Goal: Navigation & Orientation: Find specific page/section

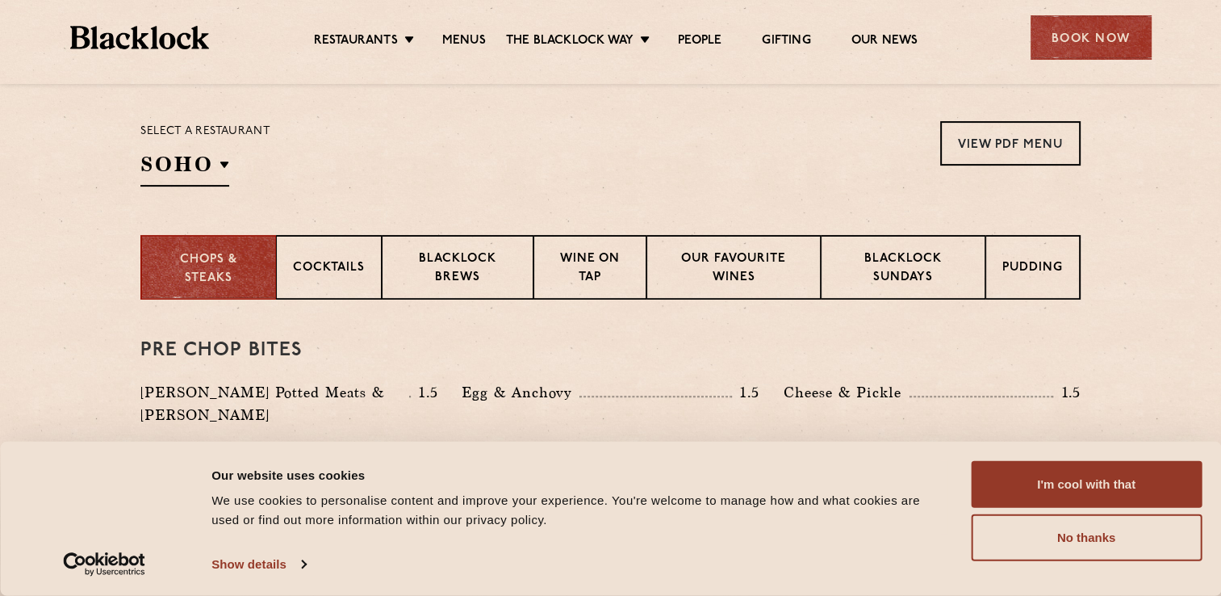
scroll to position [626, 0]
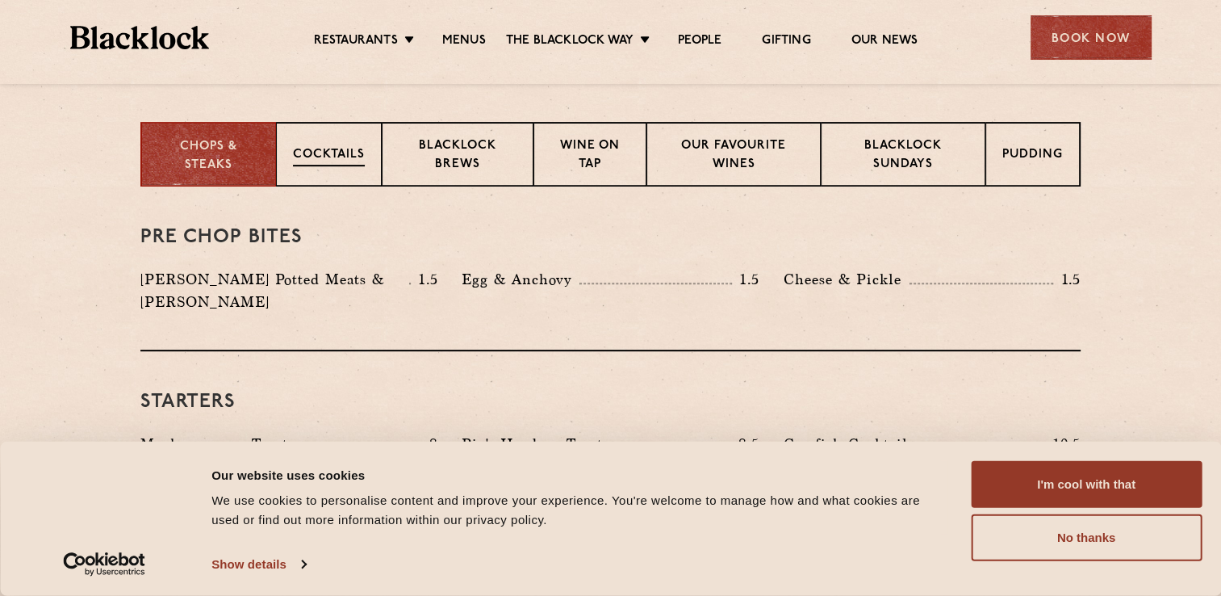
click at [329, 150] on p "Cocktails" at bounding box center [329, 156] width 72 height 20
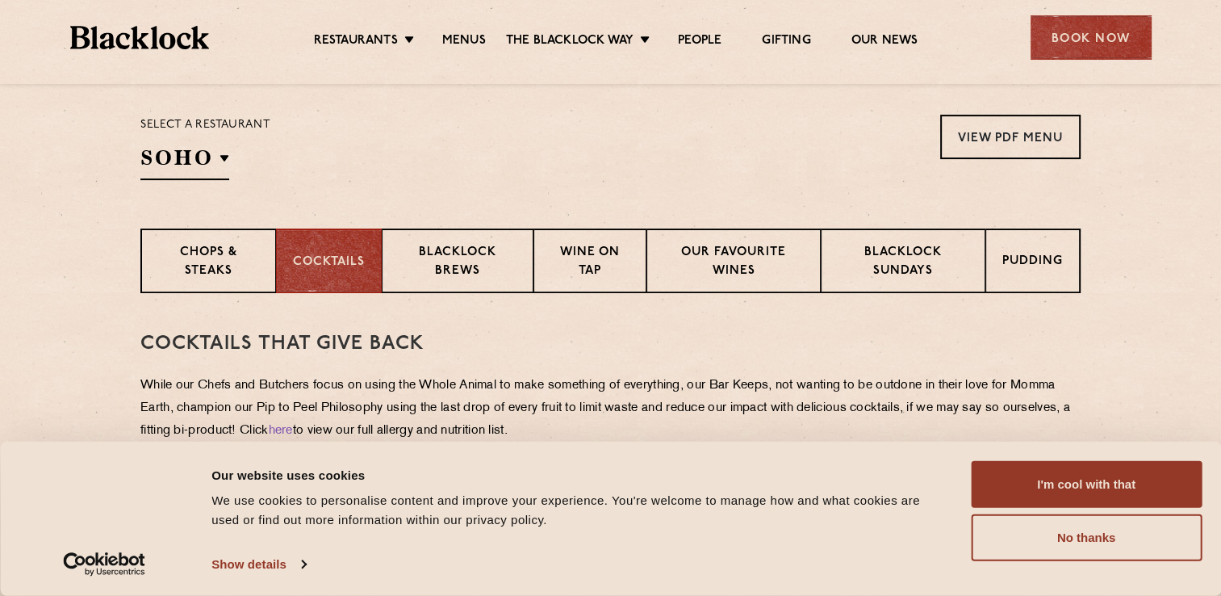
scroll to position [516, 0]
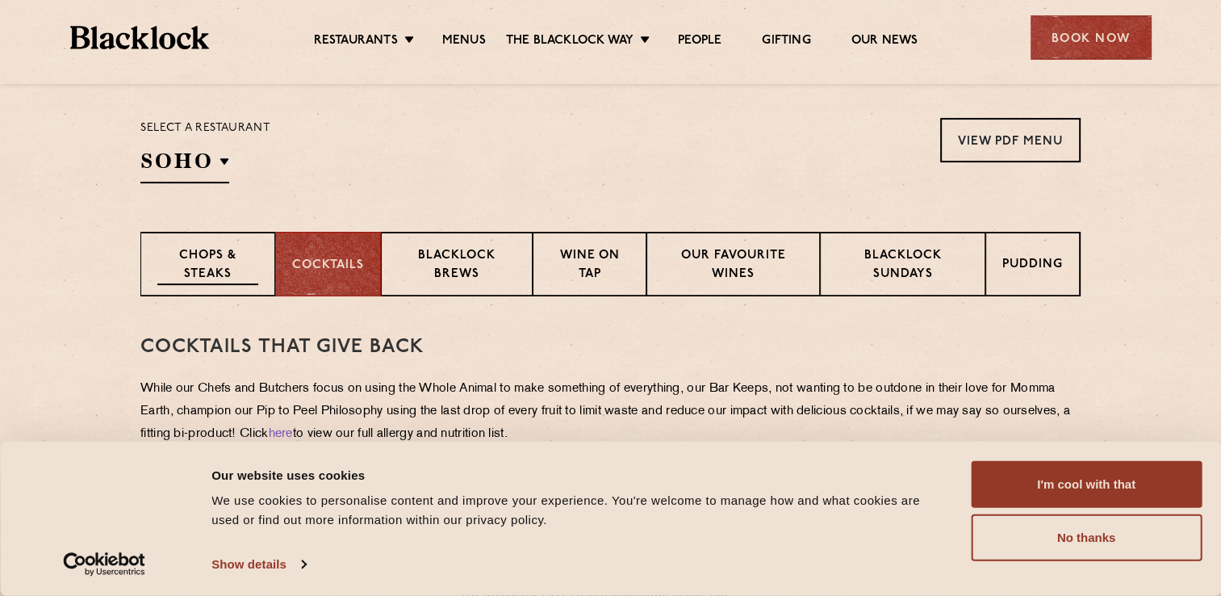
click at [194, 243] on div "Chops & Steaks" at bounding box center [207, 264] width 135 height 65
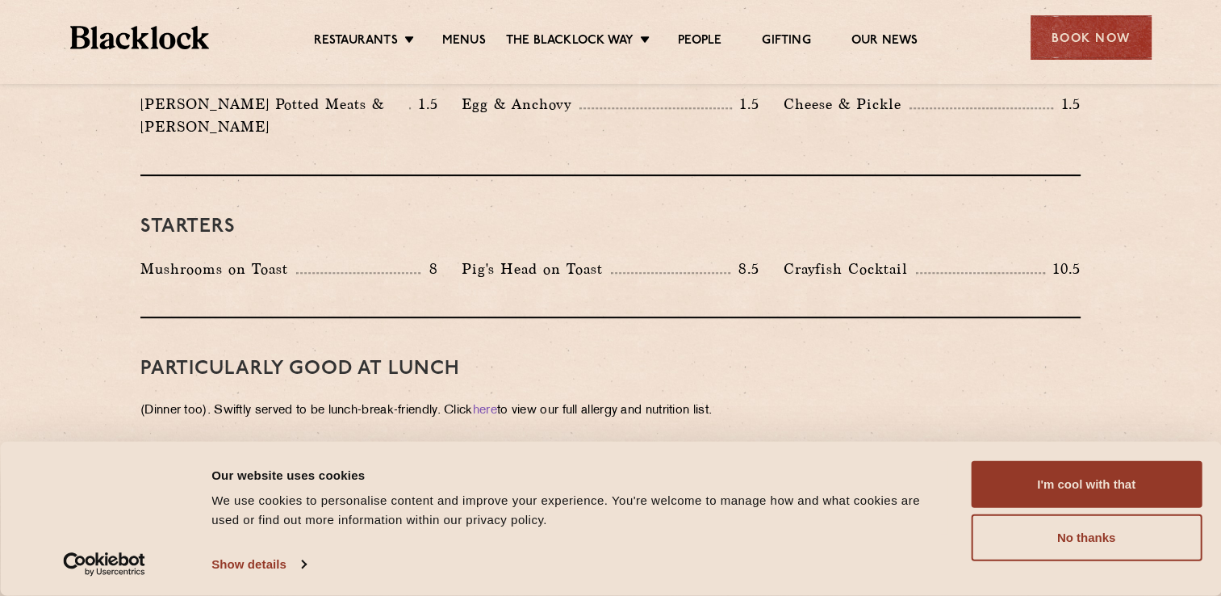
scroll to position [696, 0]
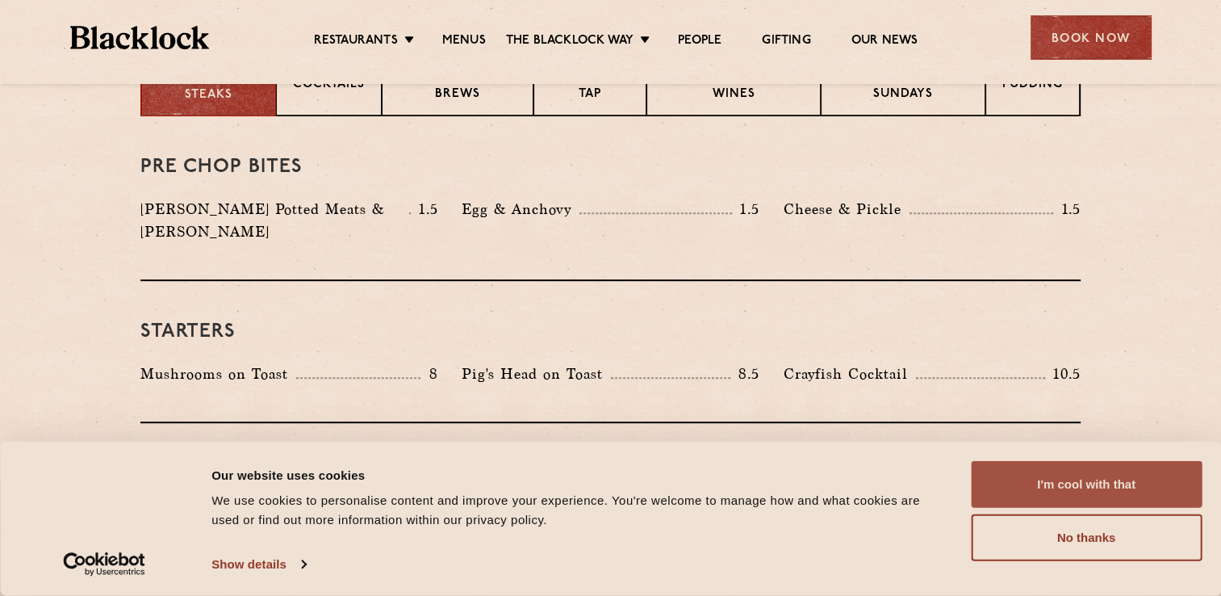
click at [1037, 485] on button "I'm cool with that" at bounding box center [1086, 484] width 231 height 47
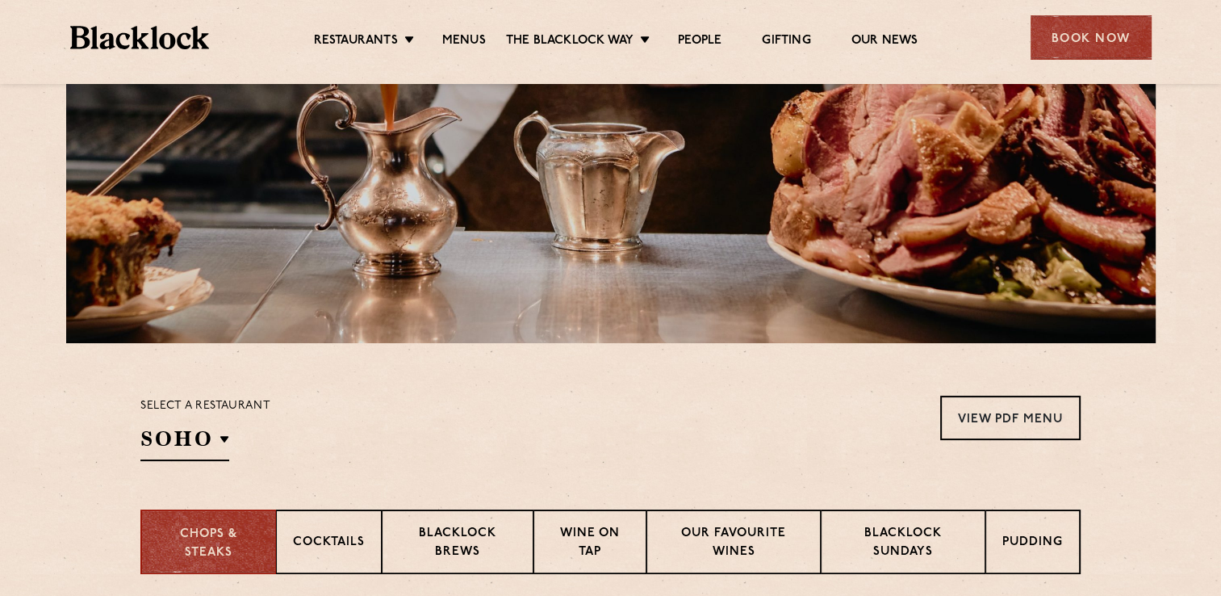
scroll to position [0, 0]
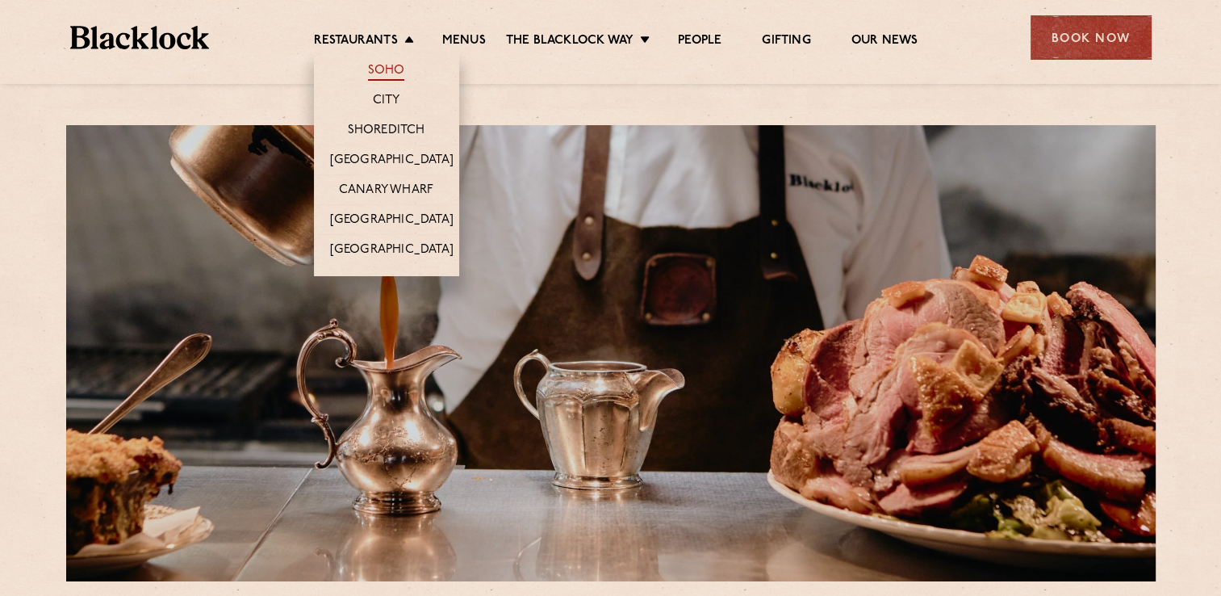
click at [388, 65] on link "Soho" at bounding box center [386, 72] width 37 height 18
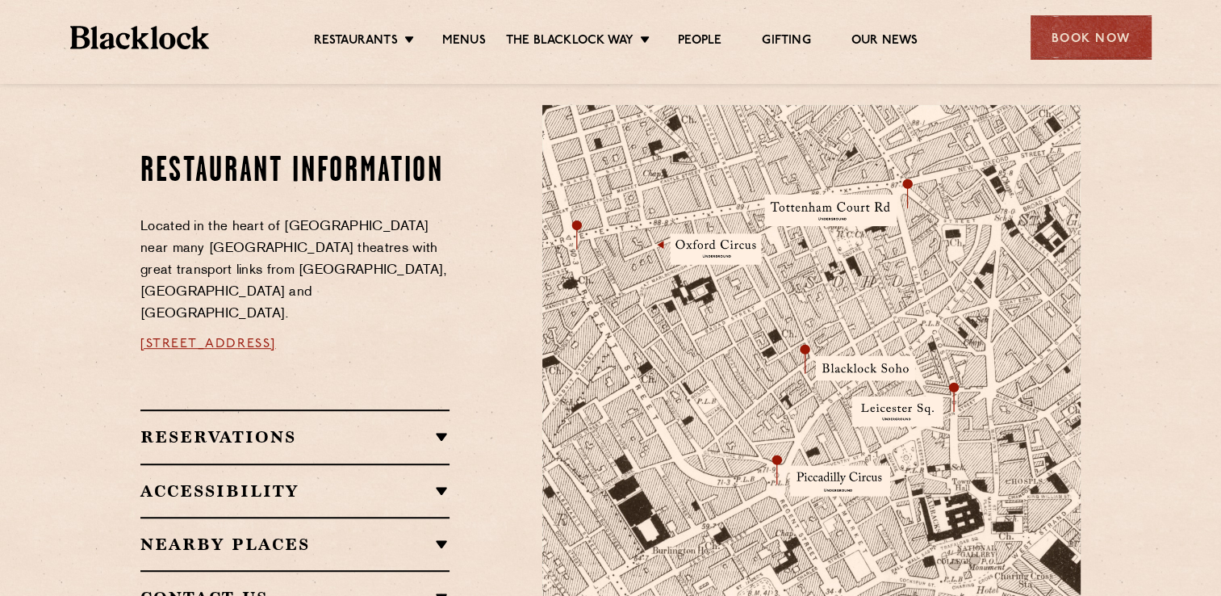
scroll to position [841, 0]
